Goal: Information Seeking & Learning: Learn about a topic

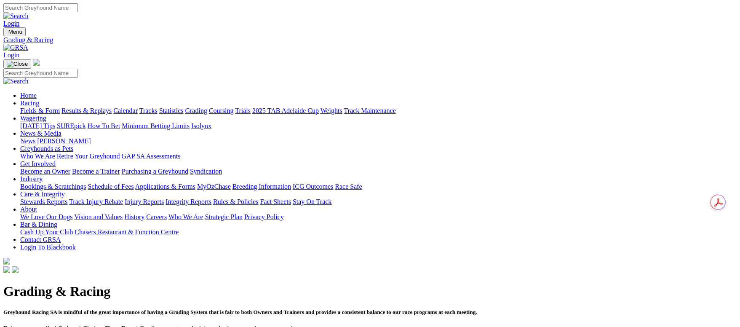
click at [60, 107] on link "Fields & Form" at bounding box center [40, 110] width 40 height 7
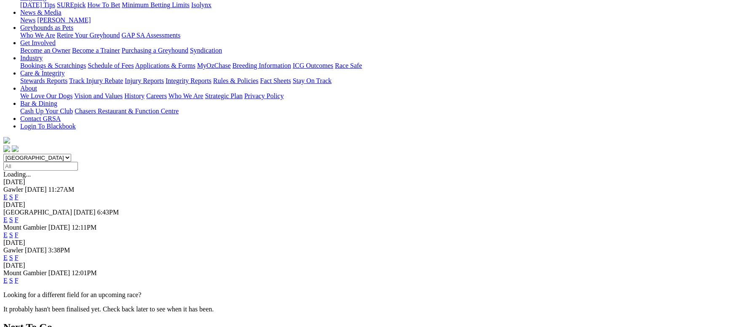
scroll to position [63, 0]
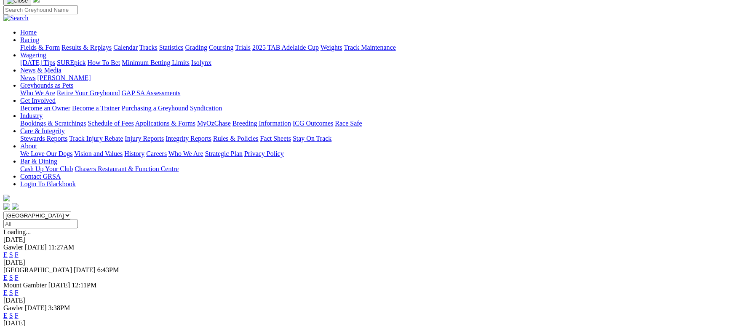
click at [19, 251] on link "F" at bounding box center [17, 254] width 4 height 7
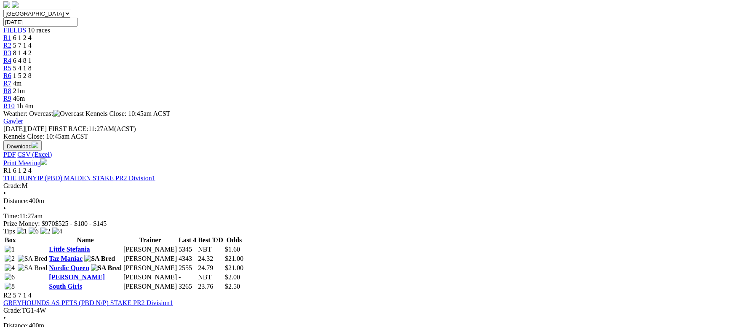
scroll to position [316, 0]
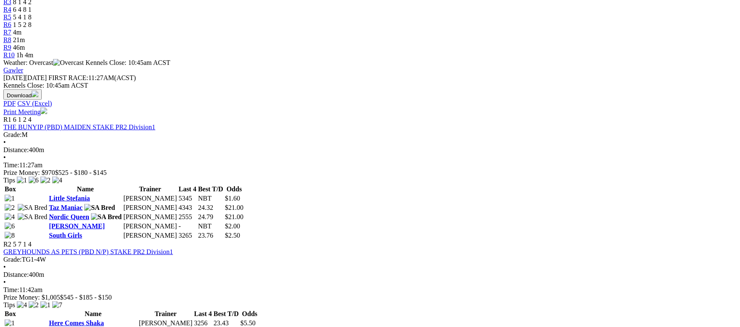
drag, startPoint x: 469, startPoint y: 71, endPoint x: 470, endPoint y: 65, distance: 6.4
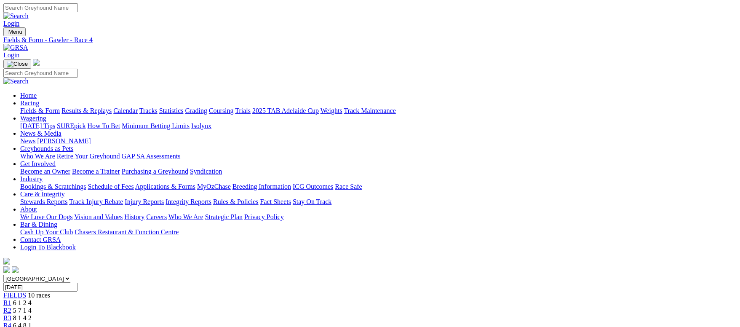
click at [11, 326] on link "R5" at bounding box center [7, 332] width 8 height 7
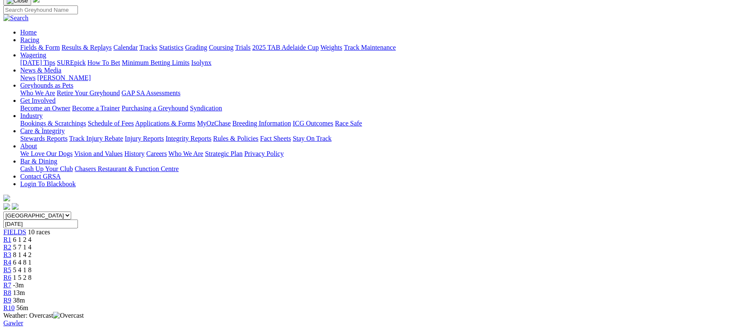
scroll to position [126, 0]
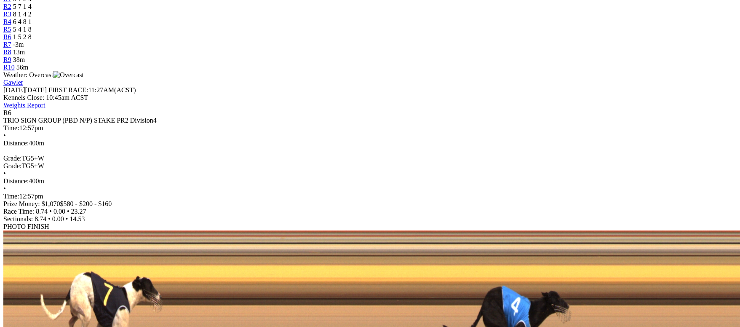
scroll to position [316, 0]
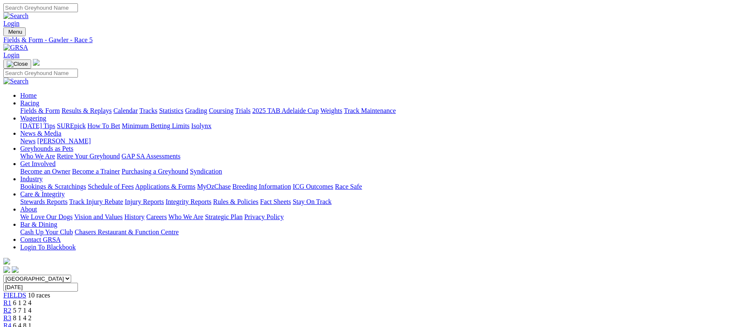
click at [53, 107] on link "Fields & Form" at bounding box center [40, 110] width 40 height 7
